Goal: Task Accomplishment & Management: Manage account settings

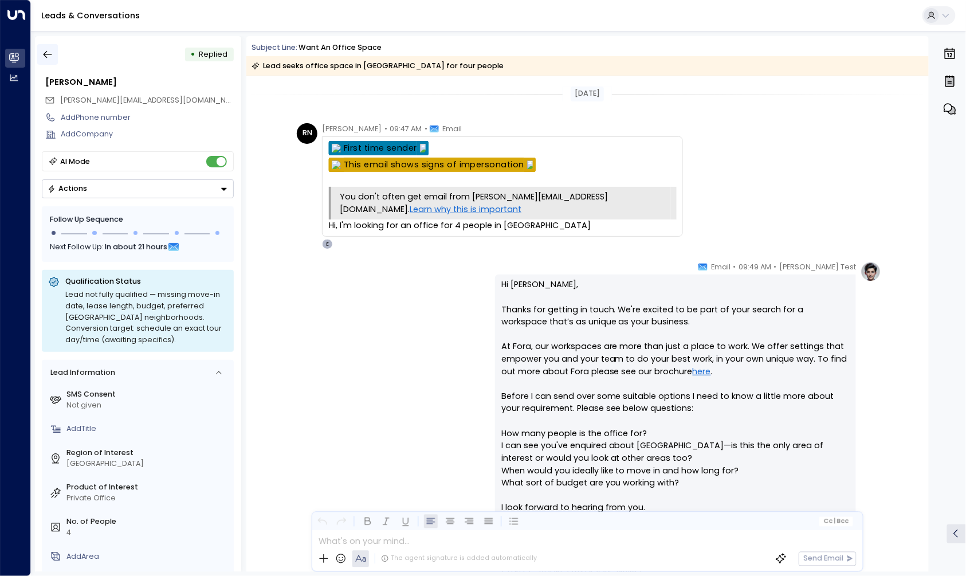
click at [48, 49] on icon "button" at bounding box center [47, 54] width 11 height 11
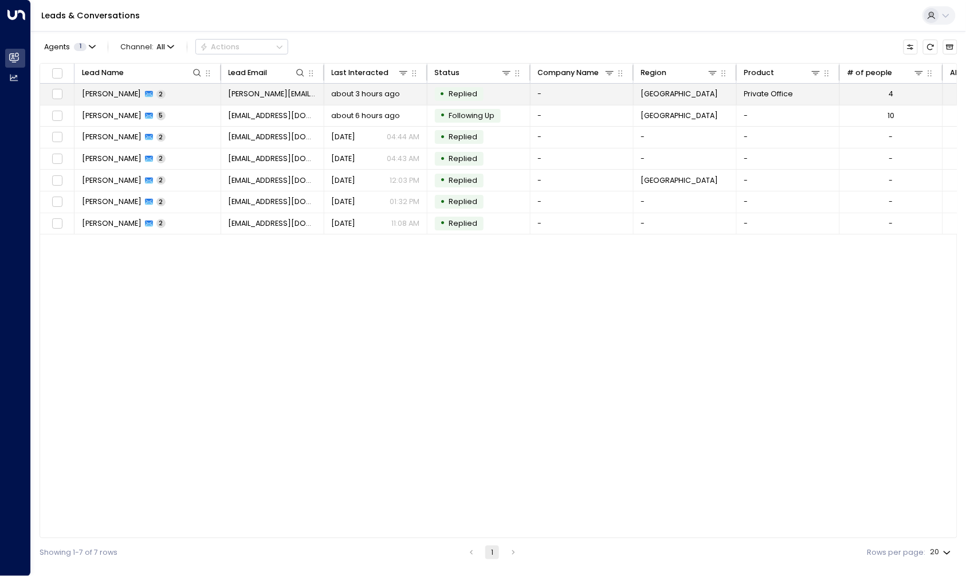
drag, startPoint x: 255, startPoint y: 360, endPoint x: 122, endPoint y: 104, distance: 288.4
click at [255, 352] on div "Lead Name Lead Email Last Interacted Status Company Name Region Product # of pe…" at bounding box center [498, 300] width 917 height 475
click at [174, 96] on td "Robert Nogueral 2" at bounding box center [147, 94] width 147 height 21
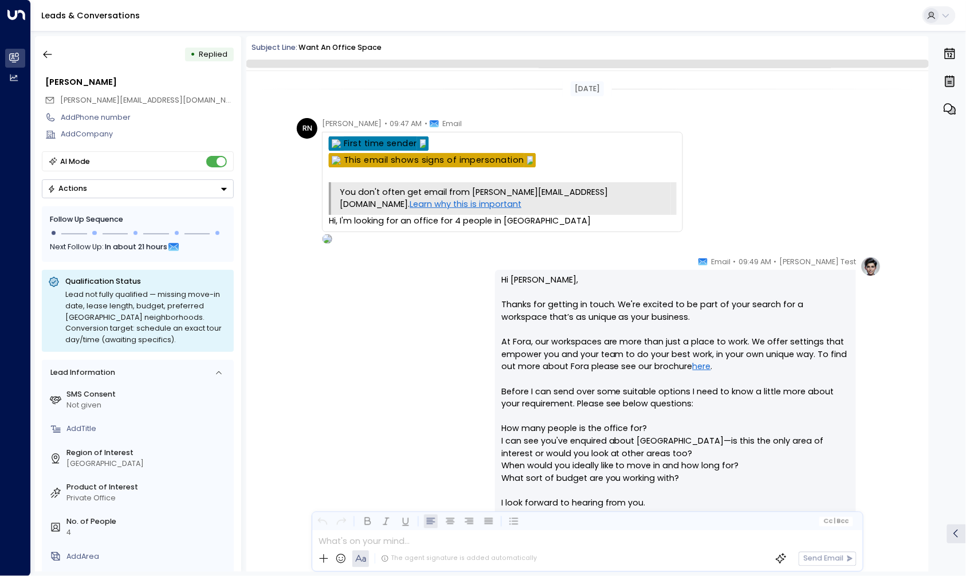
scroll to position [301, 0]
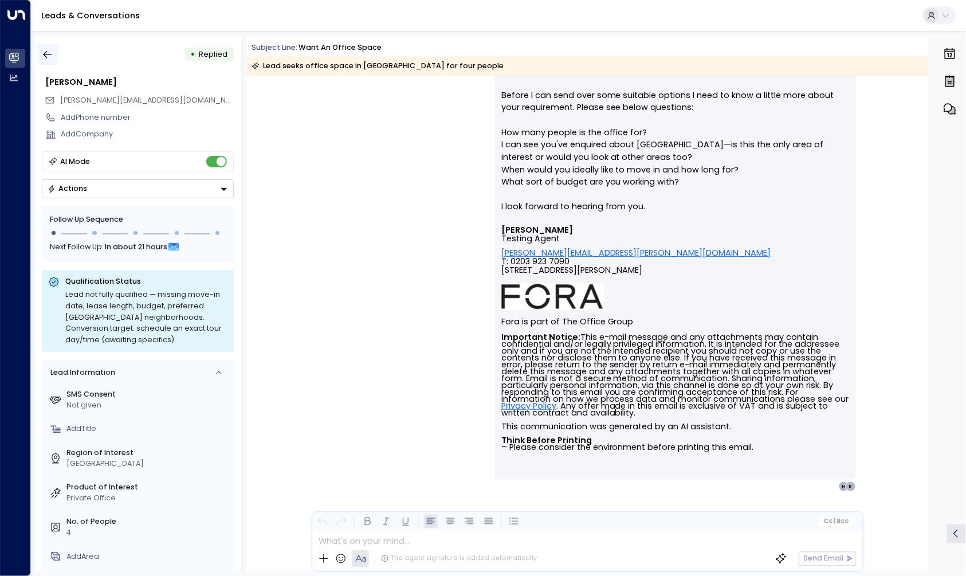
click at [55, 57] on button "button" at bounding box center [47, 54] width 21 height 21
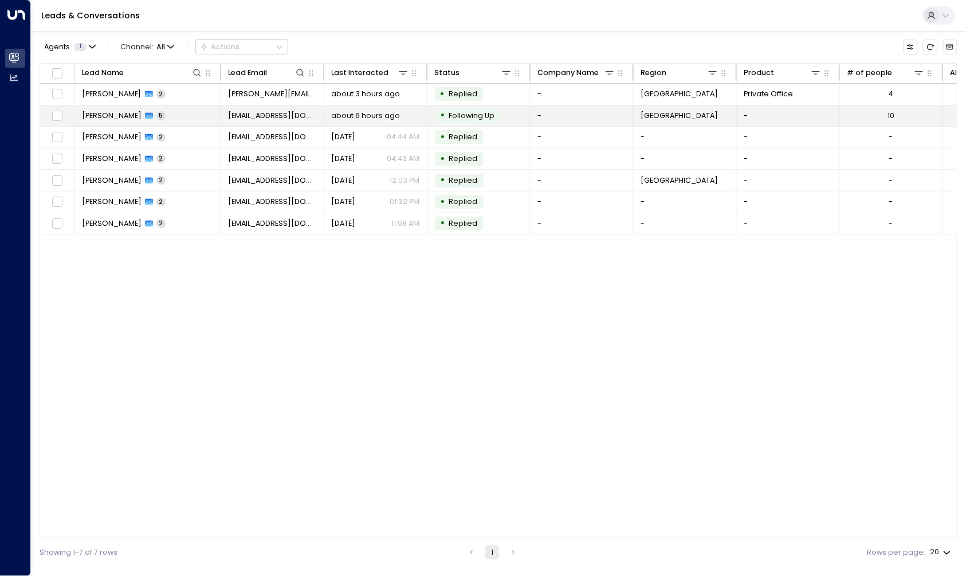
click at [199, 115] on td "Michelle Tang 5" at bounding box center [147, 115] width 147 height 21
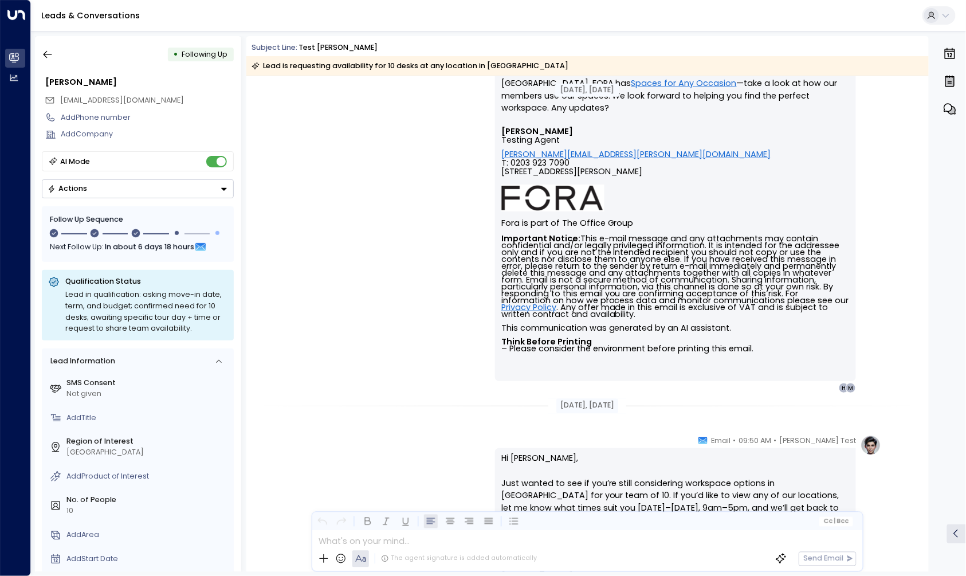
scroll to position [789, 0]
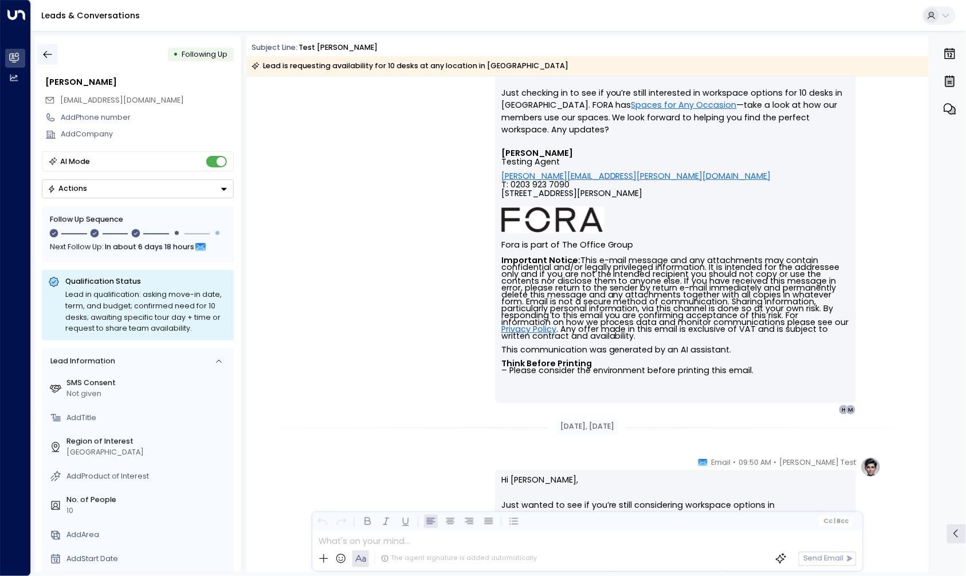
click at [43, 54] on icon "button" at bounding box center [47, 54] width 11 height 11
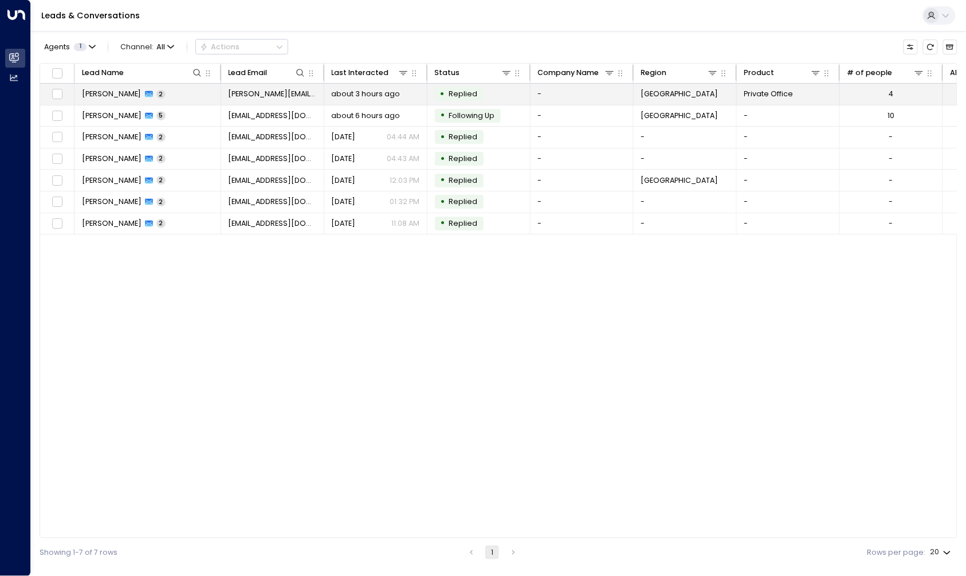
click at [181, 88] on td "Robert Nogueral 2" at bounding box center [147, 94] width 147 height 21
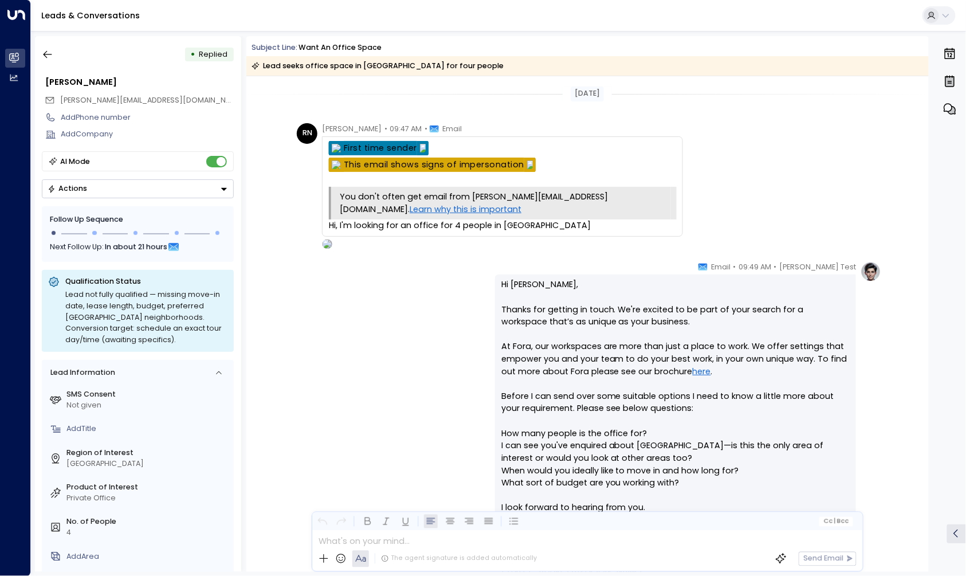
scroll to position [306, 0]
